Goal: Information Seeking & Learning: Learn about a topic

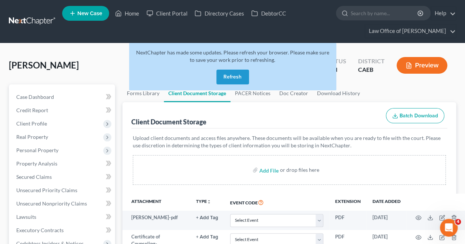
drag, startPoint x: 0, startPoint y: 0, endPoint x: 225, endPoint y: 77, distance: 237.6
click at [225, 77] on button "Refresh" at bounding box center [232, 77] width 33 height 15
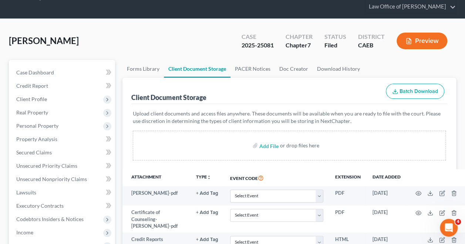
scroll to position [25, 0]
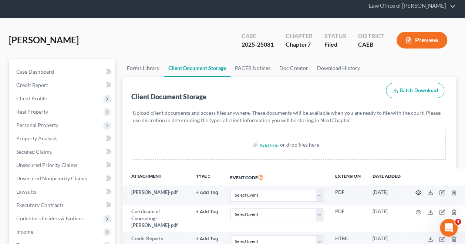
click at [419, 190] on icon "button" at bounding box center [418, 192] width 6 height 6
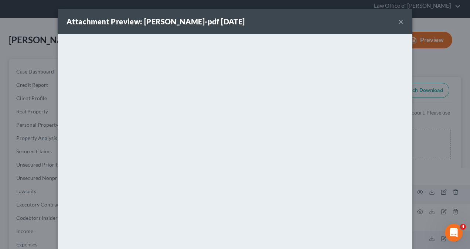
click at [443, 122] on div "Attachment Preview: Alejandra-Sanchez-pdf 03/19/2025 × <object ng-attr-data='ht…" at bounding box center [235, 124] width 470 height 249
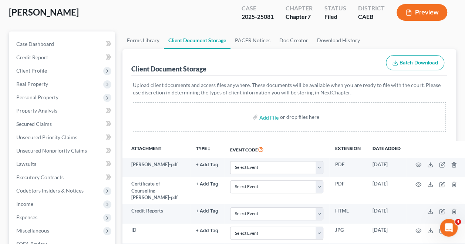
scroll to position [54, 0]
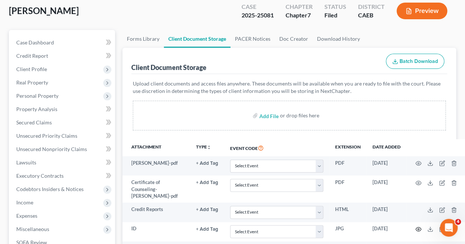
click at [419, 227] on icon "button" at bounding box center [418, 229] width 6 height 4
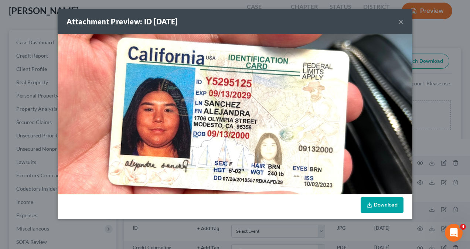
click at [424, 108] on div "Attachment Preview: ID 08/26/2025 × Download" at bounding box center [235, 124] width 470 height 249
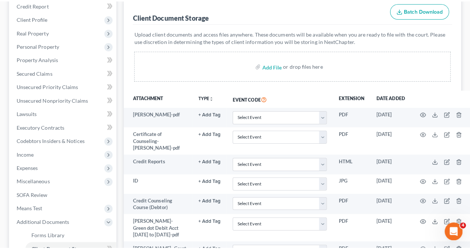
scroll to position [107, 0]
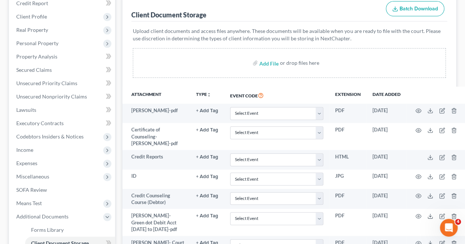
click at [312, 84] on div "Upload client documents and access files anywhere. These documents will be avai…" at bounding box center [289, 53] width 316 height 65
click at [415, 213] on td at bounding box center [437, 222] width 62 height 27
click at [419, 213] on icon "button" at bounding box center [418, 216] width 6 height 6
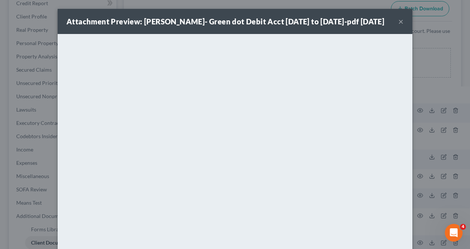
click at [442, 79] on div "Attachment Preview: Alejandra Sanchez- Green dot Debit Acct 3524 Apr 12 to Aug …" at bounding box center [235, 124] width 470 height 249
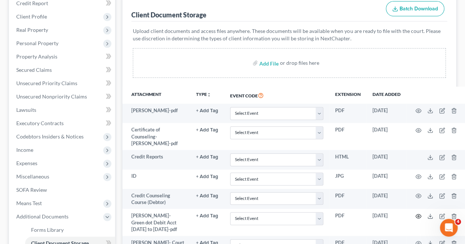
click at [418, 215] on circle "button" at bounding box center [417, 215] width 1 height 1
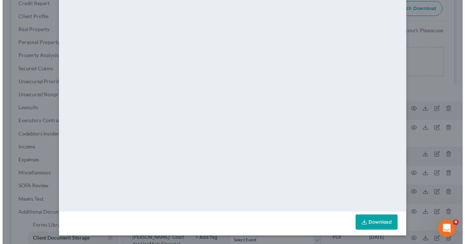
scroll to position [0, 0]
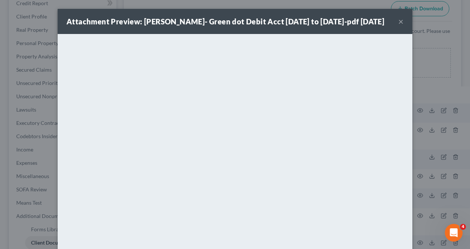
click at [425, 97] on div "Attachment Preview: Alejandra Sanchez- Green dot Debit Acct 3524 Apr 12 to Aug …" at bounding box center [235, 124] width 470 height 249
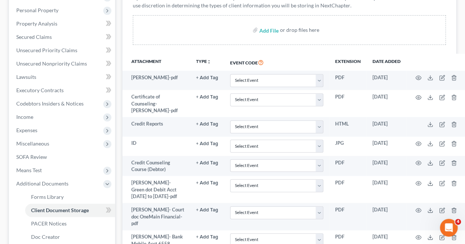
scroll to position [140, 0]
click at [419, 213] on icon "button" at bounding box center [418, 210] width 6 height 6
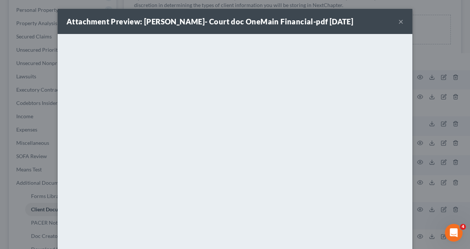
click at [435, 179] on div "Attachment Preview: Alejandra Sanchez- Court doc OneMain Financial-pdf 08/29/20…" at bounding box center [235, 124] width 470 height 249
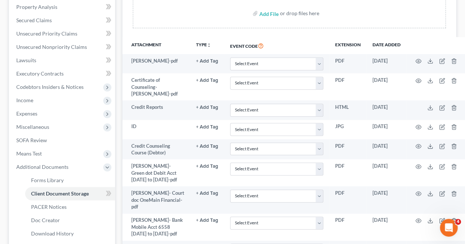
scroll to position [165, 0]
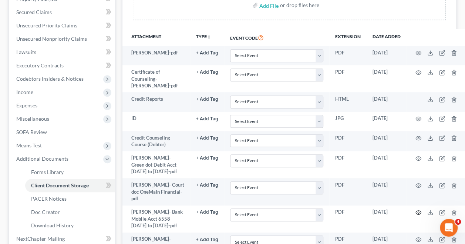
click at [418, 215] on icon "button" at bounding box center [418, 212] width 6 height 6
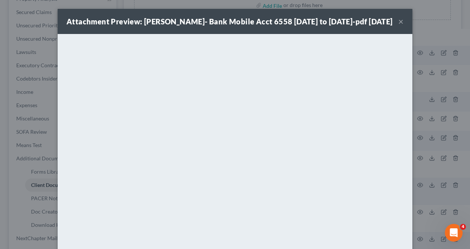
click at [423, 113] on div "Attachment Preview: Alejandra Sanchez- Bank Mobile Acct 6558 Apr 20 to Jul 20-p…" at bounding box center [235, 124] width 470 height 249
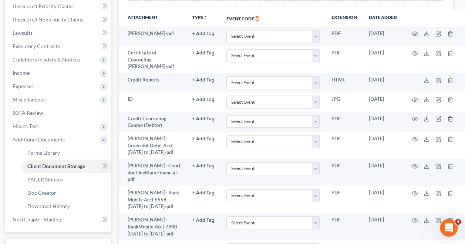
scroll to position [187, 4]
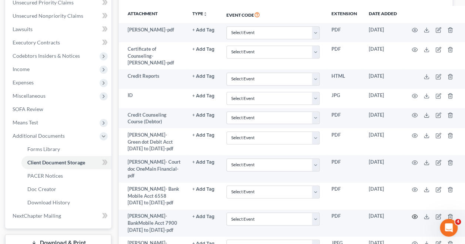
click at [413, 219] on icon "button" at bounding box center [415, 216] width 6 height 6
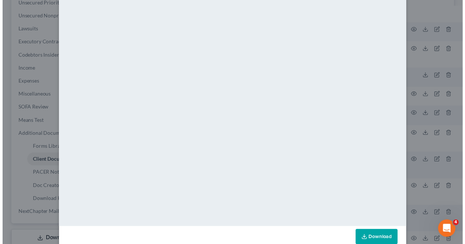
scroll to position [0, 0]
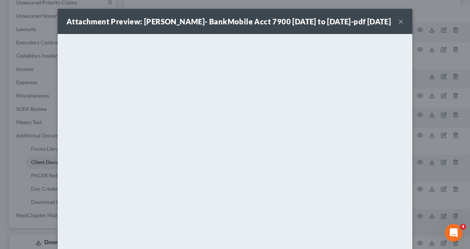
click at [399, 26] on button "×" at bounding box center [401, 21] width 5 height 9
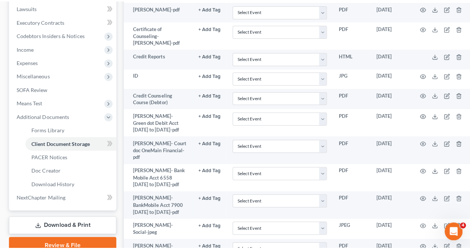
scroll to position [212, 0]
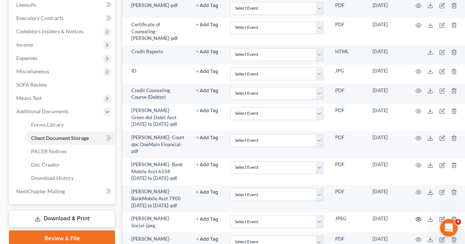
click at [417, 220] on circle "button" at bounding box center [417, 218] width 1 height 1
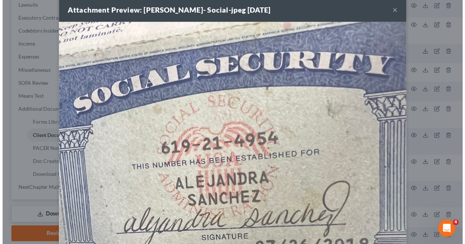
scroll to position [41, 0]
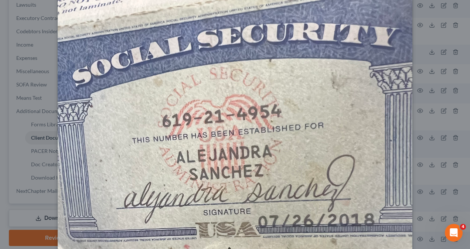
click at [434, 77] on div "Attachment Preview: Alejandra Sanchez- Social-jpeg 08/29/2025 × Download" at bounding box center [235, 124] width 470 height 249
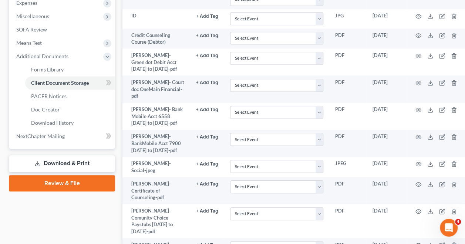
scroll to position [267, 0]
click at [417, 214] on icon "button" at bounding box center [418, 211] width 6 height 6
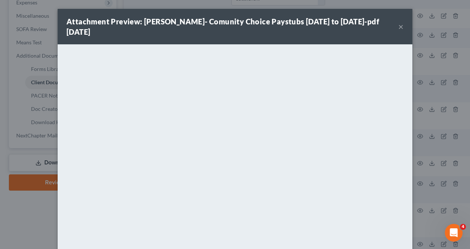
click at [430, 146] on div "Attachment Preview: Alejandra Sanchez- Comunity Choice Paystubs Sep 19 2024 to …" at bounding box center [235, 124] width 470 height 249
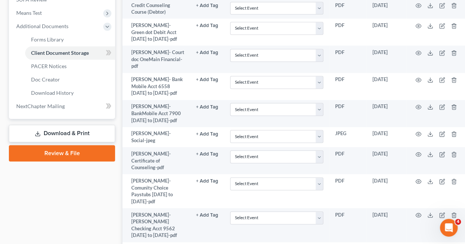
scroll to position [298, 0]
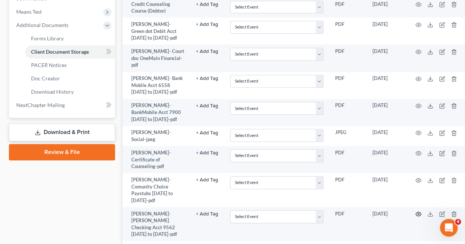
click at [419, 217] on icon "button" at bounding box center [418, 214] width 6 height 6
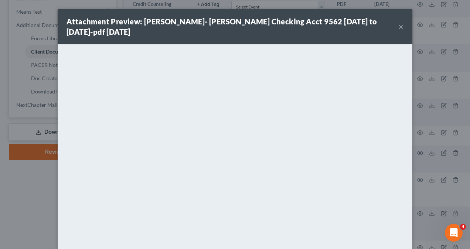
click at [415, 86] on div "Attachment Preview: Alejandra Sanchez- Dave Checking Acct 9562 Apr 1 to Jul 31-…" at bounding box center [235, 124] width 470 height 249
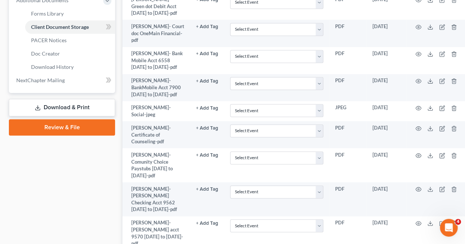
scroll to position [323, 0]
click at [419, 222] on circle "button" at bounding box center [417, 222] width 1 height 1
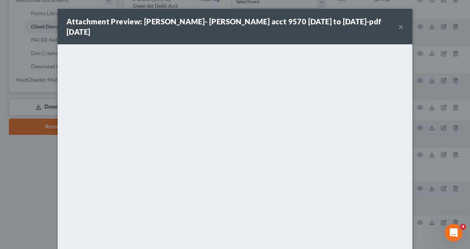
click at [399, 22] on button "×" at bounding box center [401, 26] width 5 height 9
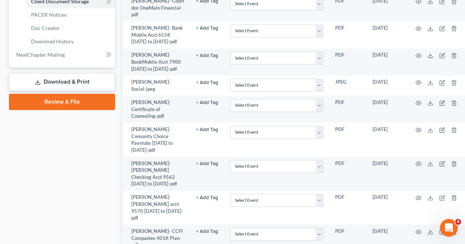
scroll to position [351, 0]
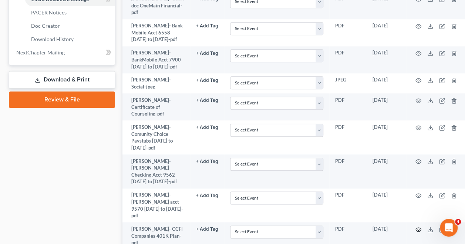
click at [417, 227] on icon "button" at bounding box center [418, 229] width 6 height 4
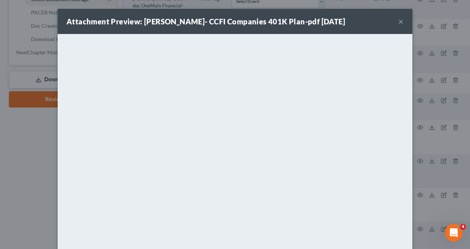
click at [399, 21] on button "×" at bounding box center [401, 21] width 5 height 9
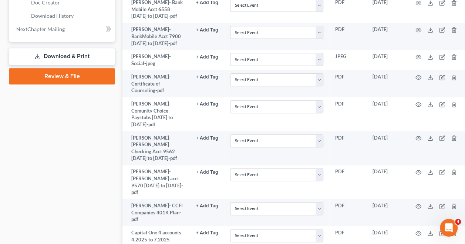
scroll to position [374, 0]
click at [419, 230] on icon "button" at bounding box center [418, 233] width 6 height 6
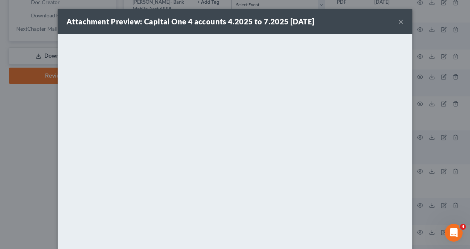
click at [399, 20] on button "×" at bounding box center [401, 21] width 5 height 9
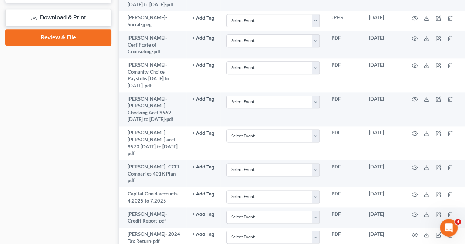
scroll to position [410, 4]
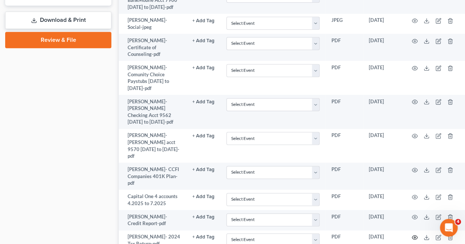
click at [413, 234] on icon "button" at bounding box center [415, 237] width 6 height 6
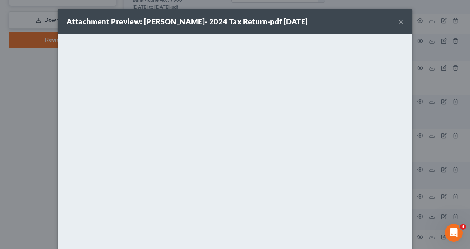
click at [429, 90] on div "Attachment Preview: Alejandra Sanchez- 2024 Tax Return-pdf 09/01/2025 × <object…" at bounding box center [235, 124] width 470 height 249
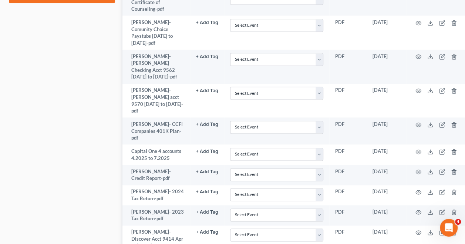
scroll to position [456, 0]
click at [417, 229] on icon "button" at bounding box center [418, 232] width 6 height 6
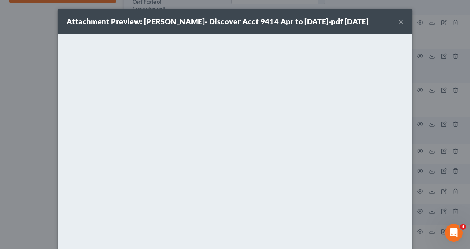
click at [432, 115] on div "Attachment Preview: Alejandra Sanchez- Discover Acct 9414 Apr to May 31-pdf 09/…" at bounding box center [235, 124] width 470 height 249
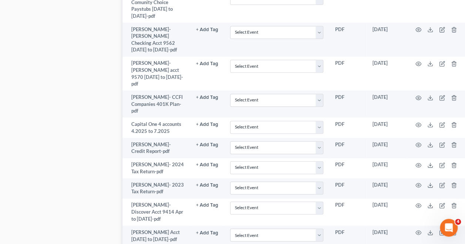
scroll to position [488, 0]
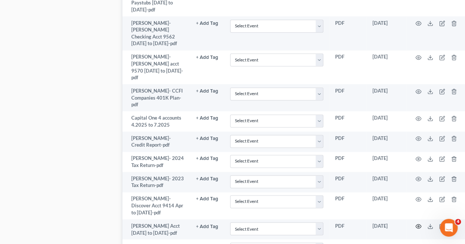
click at [420, 223] on icon "button" at bounding box center [418, 226] width 6 height 6
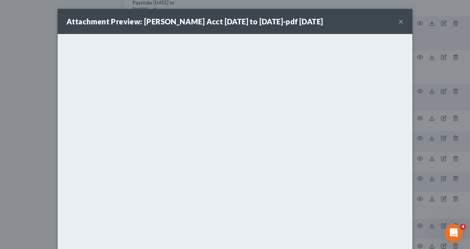
click at [41, 141] on div "Attachment Preview: Alejandra Sanchez- BofA Acct 2208 Mar 28 to Jul 29-pdf 09/0…" at bounding box center [235, 124] width 470 height 249
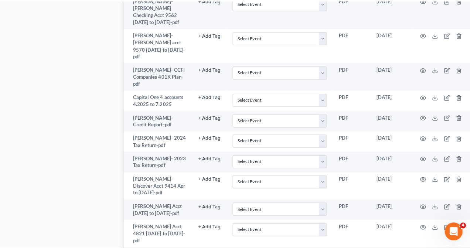
scroll to position [512, 0]
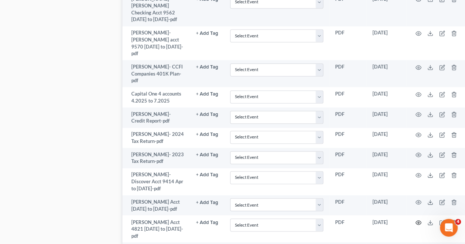
click at [417, 219] on icon "button" at bounding box center [418, 222] width 6 height 6
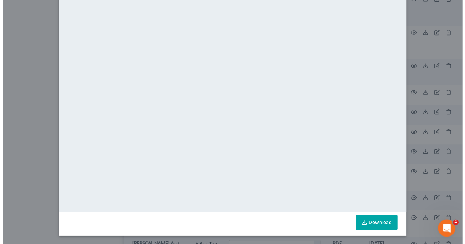
scroll to position [0, 0]
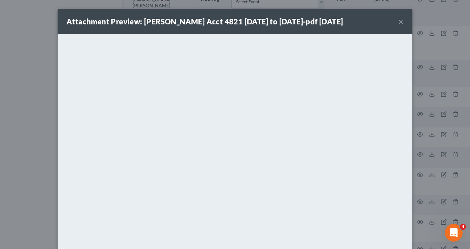
click at [35, 127] on div "Attachment Preview: Alejandra Sanchez- BofA Acct 4821 Apr 11 to Aug 11-pdf 09/0…" at bounding box center [235, 124] width 470 height 249
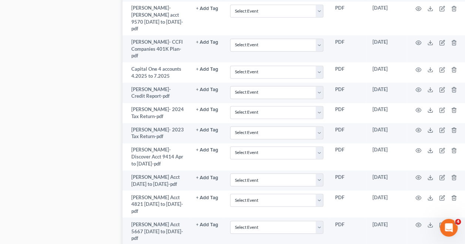
scroll to position [538, 0]
click at [419, 223] on circle "button" at bounding box center [417, 223] width 1 height 1
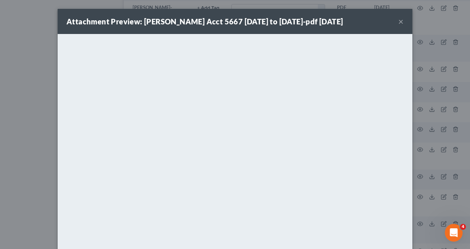
click at [427, 152] on div "Attachment Preview: Alejandra Sanchez- BofA Acct 5667 Mar 20 to Jul 21-pdf 09/0…" at bounding box center [235, 124] width 470 height 249
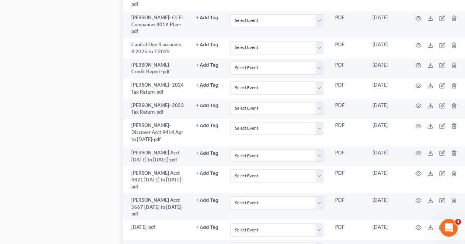
scroll to position [563, 0]
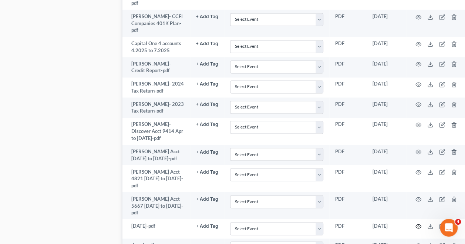
click at [421, 224] on icon "button" at bounding box center [418, 226] width 6 height 4
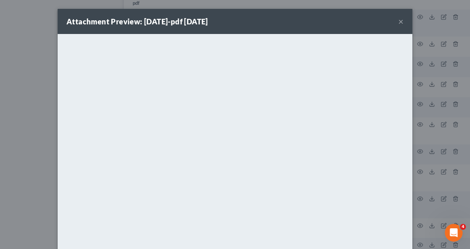
click at [45, 152] on div "Attachment Preview: July 2025-pdf 09/08/2025 × <object ng-attr-data='https://ne…" at bounding box center [235, 124] width 470 height 249
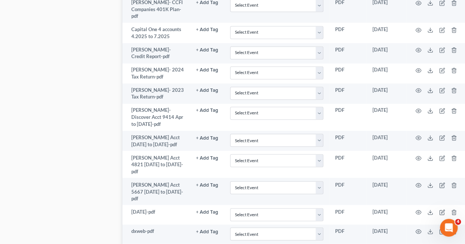
scroll to position [576, 0]
click at [420, 229] on icon "button" at bounding box center [418, 232] width 6 height 6
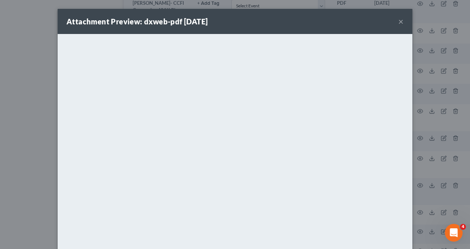
click at [399, 20] on button "×" at bounding box center [401, 21] width 5 height 9
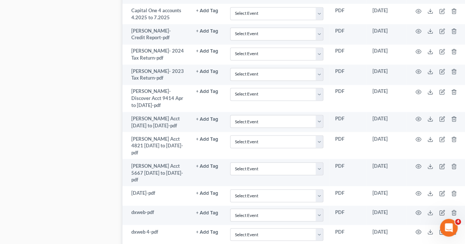
scroll to position [596, 0]
click at [419, 229] on icon "button" at bounding box center [418, 231] width 6 height 4
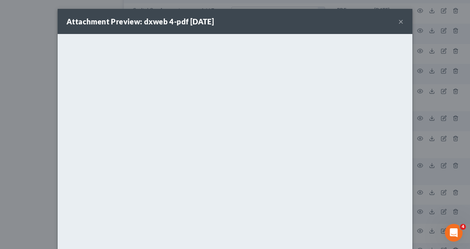
click at [418, 97] on div "Attachment Preview: dxweb 4-pdf 09/08/2025 × <object ng-attr-data='https://next…" at bounding box center [235, 124] width 470 height 249
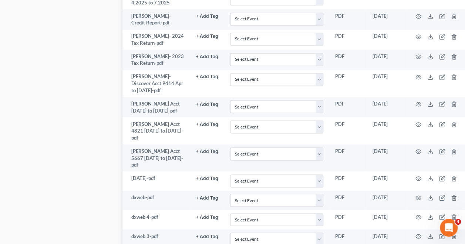
scroll to position [612, 0]
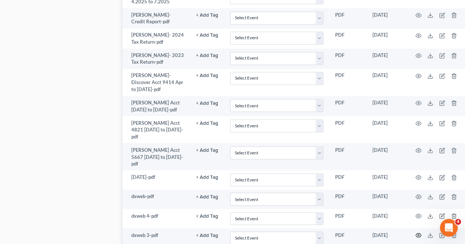
click at [420, 233] on icon "button" at bounding box center [418, 235] width 6 height 6
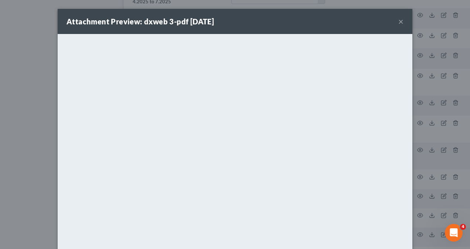
click at [437, 150] on div "Attachment Preview: dxweb 3-pdf 09/08/2025 × <object ng-attr-data='https://next…" at bounding box center [235, 124] width 470 height 249
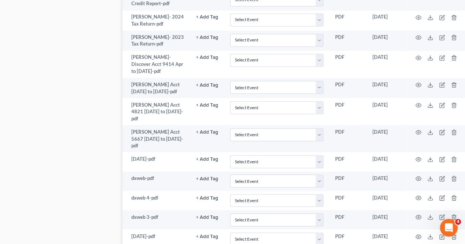
scroll to position [629, 0]
click at [418, 234] on icon "button" at bounding box center [418, 237] width 6 height 6
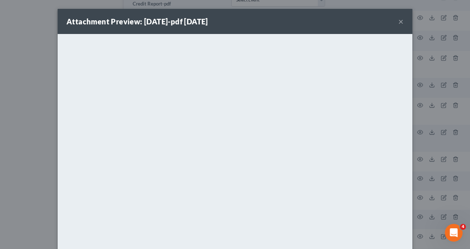
click at [426, 109] on div "Attachment Preview: June 2025-pdf 09/08/2025 × <object ng-attr-data='https://ne…" at bounding box center [235, 124] width 470 height 249
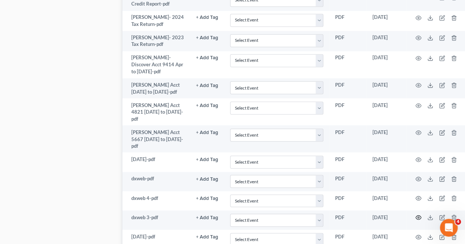
click at [419, 216] on circle "button" at bounding box center [417, 216] width 1 height 1
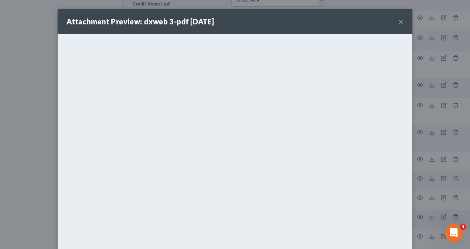
click at [432, 156] on div "Attachment Preview: dxweb 3-pdf 09/08/2025 × <object ng-attr-data='https://next…" at bounding box center [235, 124] width 470 height 249
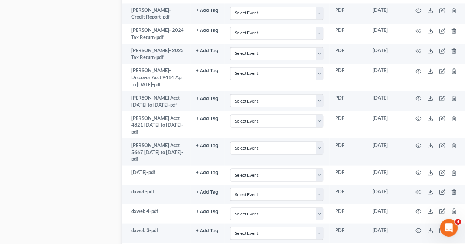
scroll to position [616, 0]
click at [418, 210] on icon "button" at bounding box center [418, 211] width 6 height 6
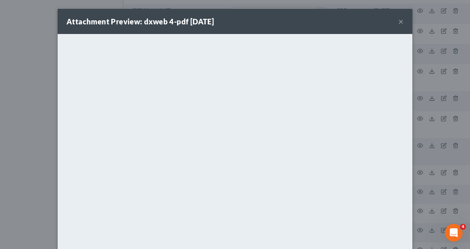
click at [434, 136] on div "Attachment Preview: dxweb 4-pdf 09/08/2025 × <object ng-attr-data='https://next…" at bounding box center [235, 124] width 470 height 249
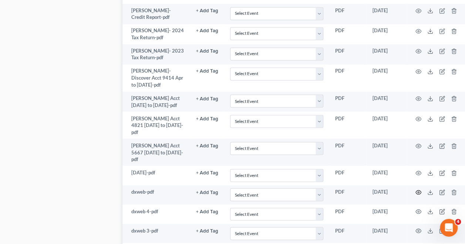
click at [420, 189] on icon "button" at bounding box center [418, 192] width 6 height 6
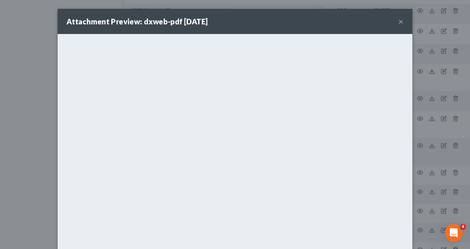
click at [427, 146] on div "Attachment Preview: dxweb-pdf 09/08/2025 × <object ng-attr-data='https://nextch…" at bounding box center [235, 124] width 470 height 249
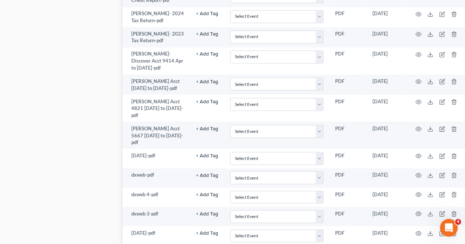
scroll to position [635, 0]
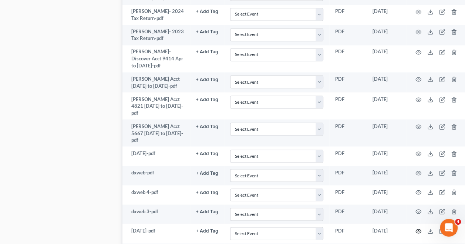
click at [418, 229] on icon "button" at bounding box center [418, 231] width 6 height 6
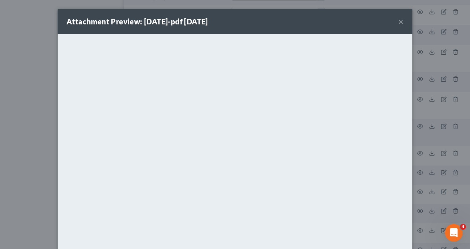
click at [426, 163] on div "Attachment Preview: June 2025-pdf 09/08/2025 × <object ng-attr-data='https://ne…" at bounding box center [235, 124] width 470 height 249
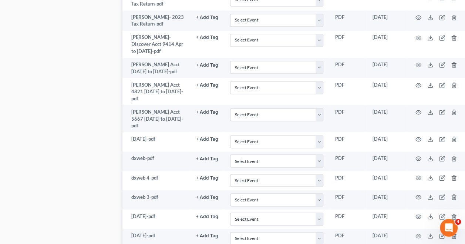
scroll to position [650, 0]
click at [420, 233] on icon "button" at bounding box center [418, 235] width 6 height 4
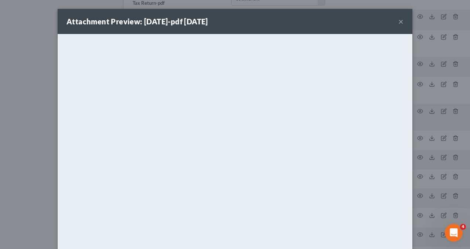
click at [440, 138] on div "Attachment Preview: May 2025-pdf 09/08/2025 × <object ng-attr-data='https://nex…" at bounding box center [235, 124] width 470 height 249
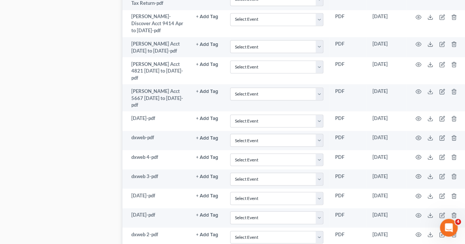
scroll to position [671, 0]
click at [419, 231] on icon "button" at bounding box center [418, 234] width 6 height 6
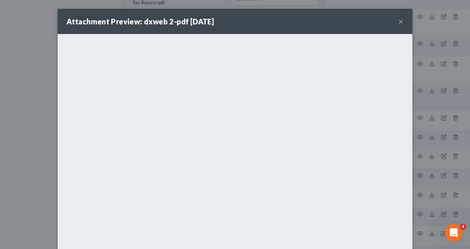
click at [37, 133] on div "Attachment Preview: dxweb 2-pdf 09/08/2025 × <object ng-attr-data='https://next…" at bounding box center [235, 124] width 470 height 249
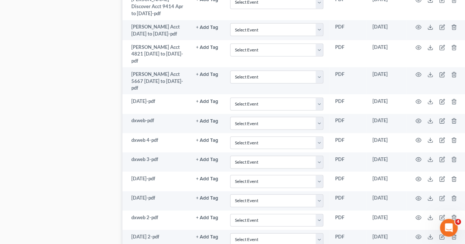
scroll to position [688, 0]
click at [419, 234] on icon "button" at bounding box center [418, 236] width 6 height 6
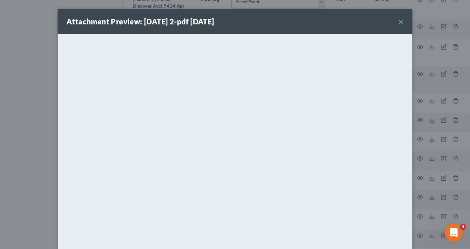
click at [395, 21] on div "Attachment Preview: August 2025 2-pdf 09/08/2025 ×" at bounding box center [235, 21] width 355 height 25
click at [399, 24] on button "×" at bounding box center [401, 21] width 5 height 9
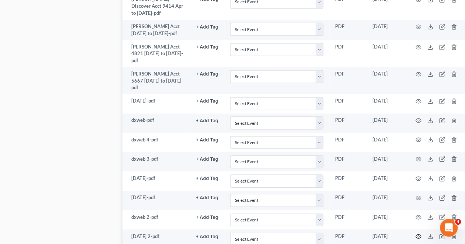
click at [419, 235] on circle "button" at bounding box center [417, 235] width 1 height 1
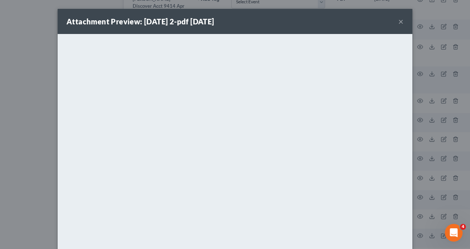
click at [41, 126] on div "Attachment Preview: August 2025 2-pdf 09/08/2025 × <object ng-attr-data='https:…" at bounding box center [235, 124] width 470 height 249
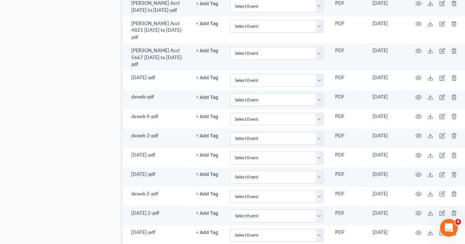
scroll to position [711, 0]
click at [419, 229] on icon "button" at bounding box center [418, 232] width 6 height 6
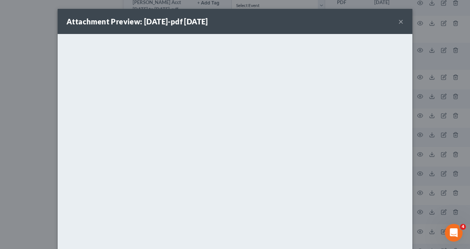
click at [422, 106] on div "Attachment Preview: August 2025-pdf 09/08/2025 × <object ng-attr-data='https://…" at bounding box center [235, 124] width 470 height 249
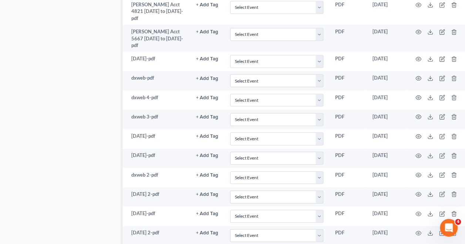
scroll to position [730, 0]
click at [419, 232] on circle "button" at bounding box center [417, 232] width 1 height 1
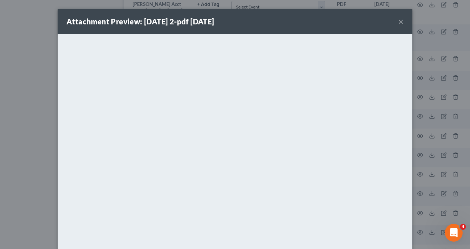
click at [37, 158] on div "Attachment Preview: July 2025 2-pdf 09/08/2025 × <object ng-attr-data='https://…" at bounding box center [235, 124] width 470 height 249
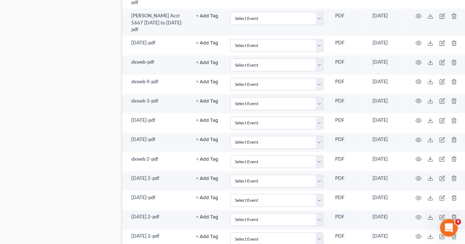
scroll to position [746, 0]
click at [419, 233] on icon "button" at bounding box center [418, 236] width 6 height 6
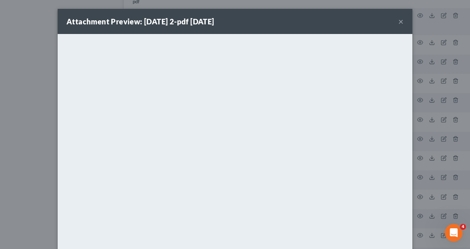
click at [27, 154] on div "Attachment Preview: June 2025 2-pdf 09/08/2025 × <object ng-attr-data='https://…" at bounding box center [235, 124] width 470 height 249
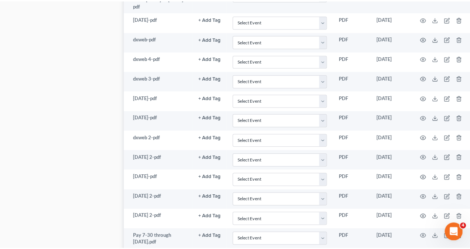
scroll to position [770, 0]
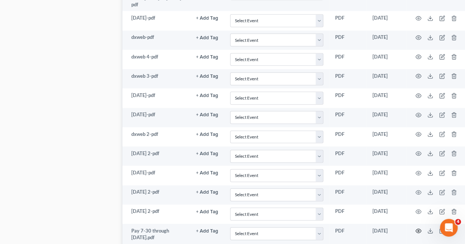
click at [418, 228] on icon "button" at bounding box center [418, 231] width 6 height 6
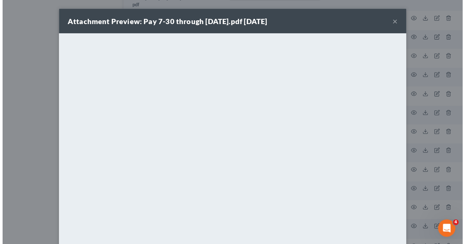
scroll to position [60, 0]
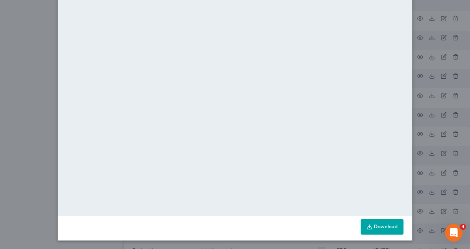
click at [429, 101] on div "Attachment Preview: Pay 7-30 through August 2025.pdf 09/08/2025 × <object ng-at…" at bounding box center [235, 124] width 470 height 249
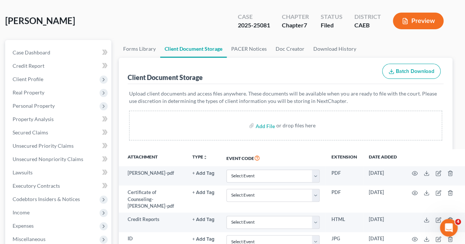
scroll to position [0, 4]
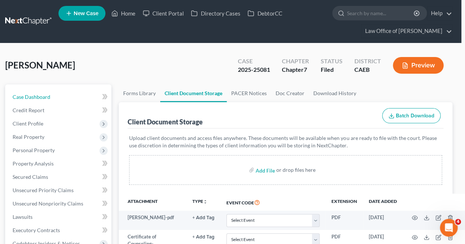
click at [44, 98] on span "Case Dashboard" at bounding box center [32, 97] width 38 height 6
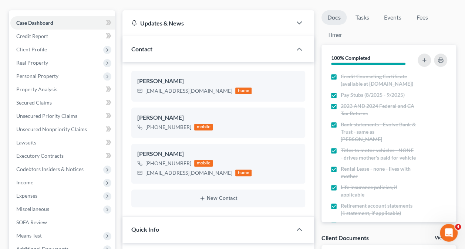
scroll to position [75, 0]
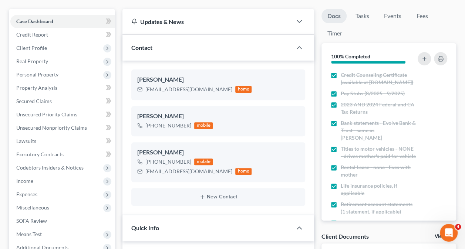
drag, startPoint x: 227, startPoint y: 172, endPoint x: 145, endPoint y: 177, distance: 82.2
click at [145, 177] on div "Alejandra Sanchez +1 (209) 490-6638 mobile alejandrasanchez74526@gmail.com home" at bounding box center [218, 162] width 174 height 40
copy div "alejandrasanchez74526@gmail.com"
